Goal: Find specific page/section: Find specific page/section

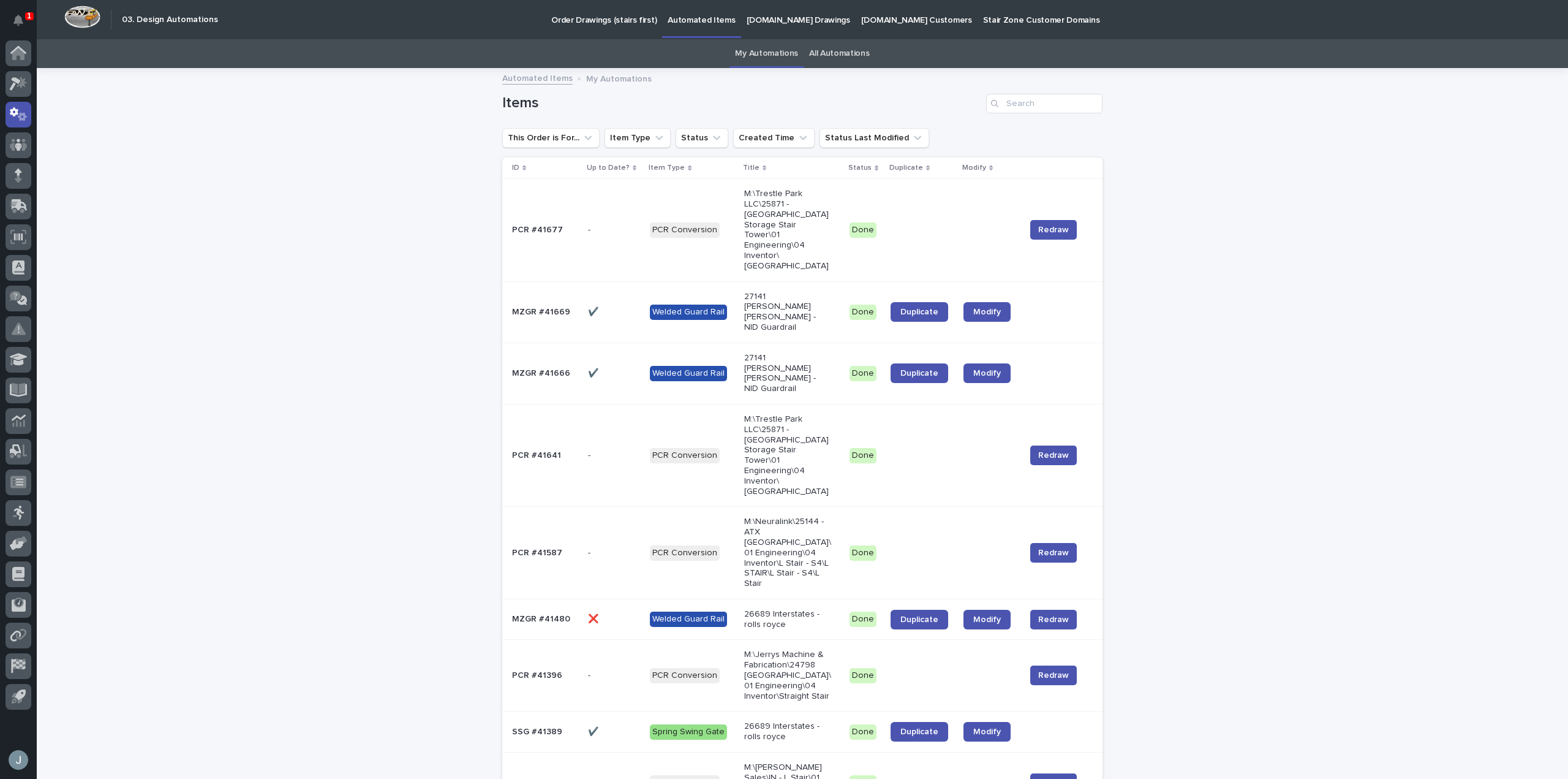
click at [31, 31] on div "1" at bounding box center [24, 24] width 16 height 19
